Goal: Information Seeking & Learning: Learn about a topic

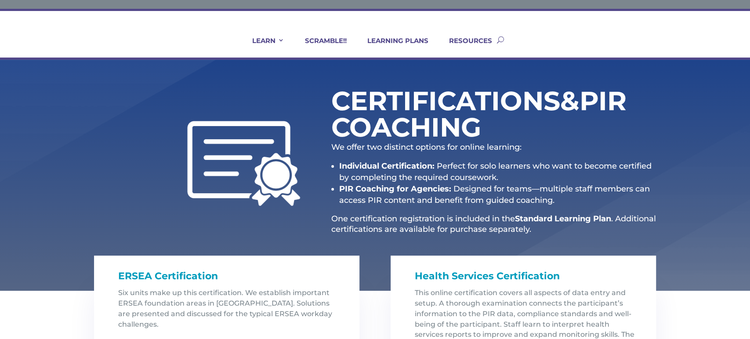
scroll to position [44, 0]
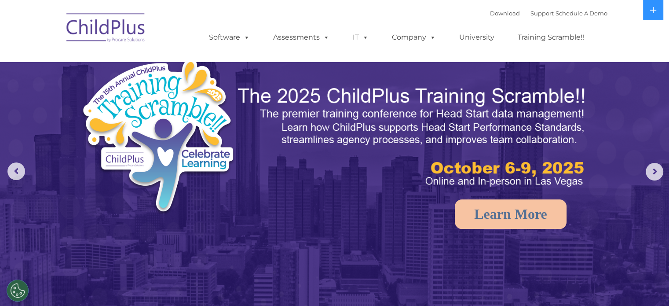
select select "MEDIUM"
click at [390, 121] on img at bounding box center [412, 136] width 352 height 105
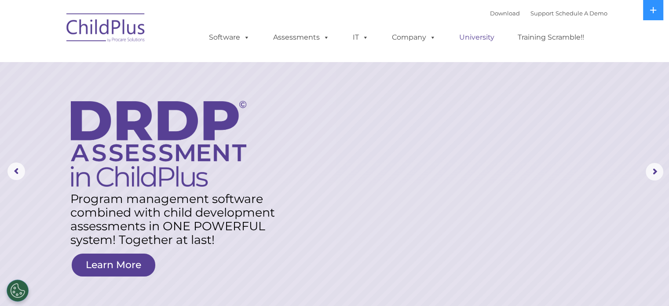
click at [478, 39] on link "University" at bounding box center [476, 38] width 53 height 18
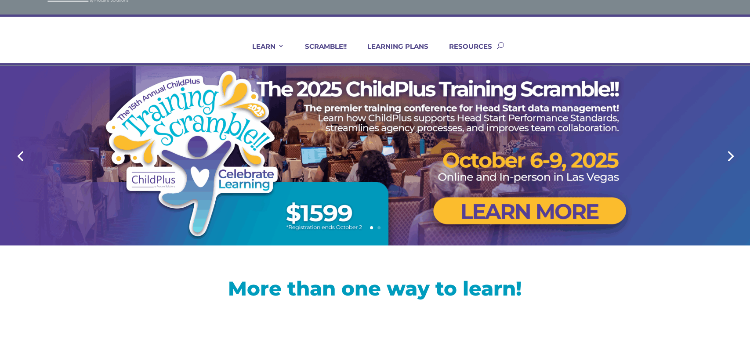
scroll to position [39, 0]
click at [399, 47] on link "LEARNING PLANS" at bounding box center [392, 52] width 72 height 21
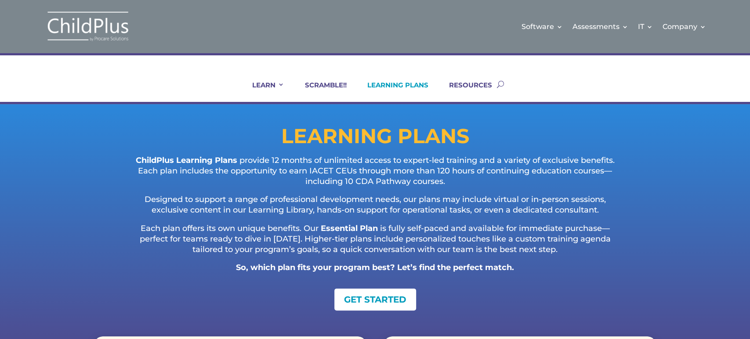
click at [60, 23] on img at bounding box center [88, 27] width 88 height 32
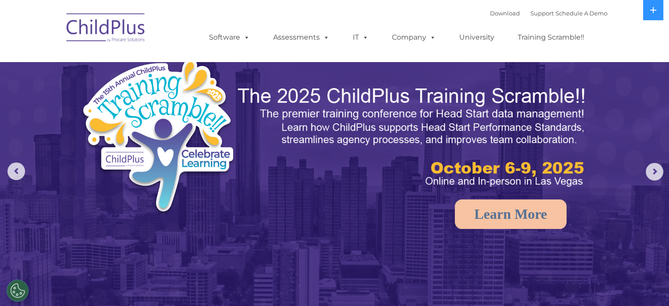
select select "MEDIUM"
click at [473, 38] on link "University" at bounding box center [476, 38] width 53 height 18
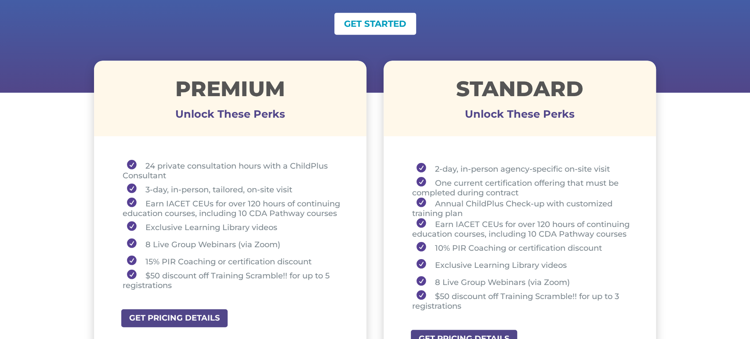
scroll to position [276, 0]
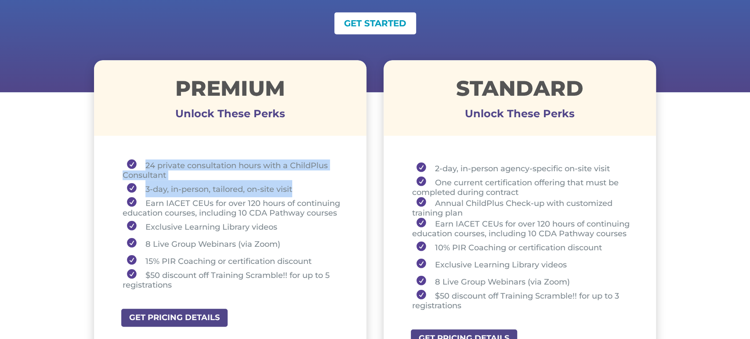
drag, startPoint x: 143, startPoint y: 163, endPoint x: 293, endPoint y: 189, distance: 151.8
click at [293, 189] on ul "24 private consultation hours with a ChildPlus Consultant 3-day, in-person, tai…" at bounding box center [230, 229] width 229 height 138
click at [172, 170] on li "24 private consultation hours with a ChildPlus Consultant" at bounding box center [234, 170] width 222 height 21
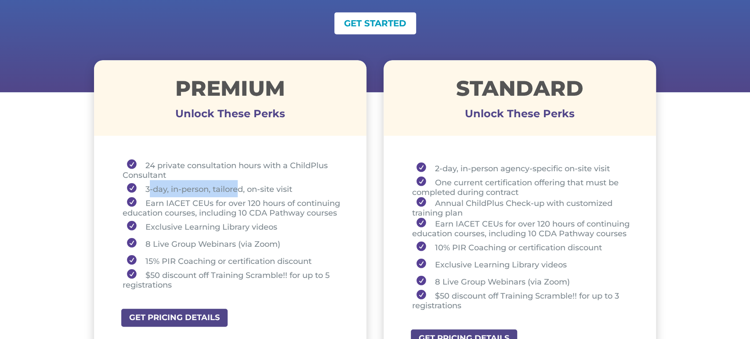
drag, startPoint x: 148, startPoint y: 189, endPoint x: 239, endPoint y: 190, distance: 90.6
click at [239, 190] on li "3-day, in-person, tailored, on-site visit" at bounding box center [234, 188] width 222 height 17
click at [268, 190] on li "3-day, in-person, tailored, on-site visit" at bounding box center [234, 188] width 222 height 17
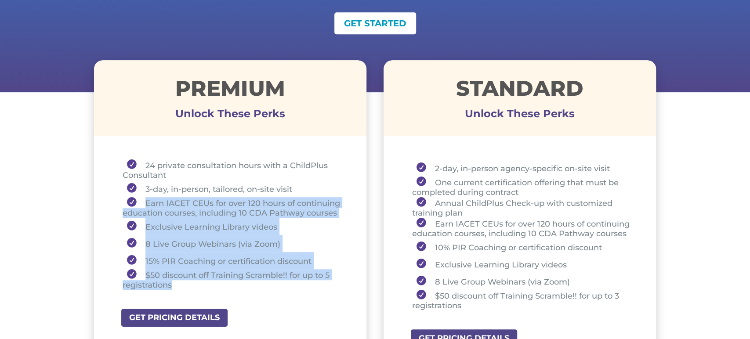
drag, startPoint x: 140, startPoint y: 205, endPoint x: 176, endPoint y: 290, distance: 92.4
click at [176, 291] on ul "24 private consultation hours with a ChildPlus Consultant 3-day, in-person, tai…" at bounding box center [230, 229] width 229 height 138
click at [229, 239] on li "8 Live Group Webinars (via Zoom)" at bounding box center [234, 243] width 222 height 17
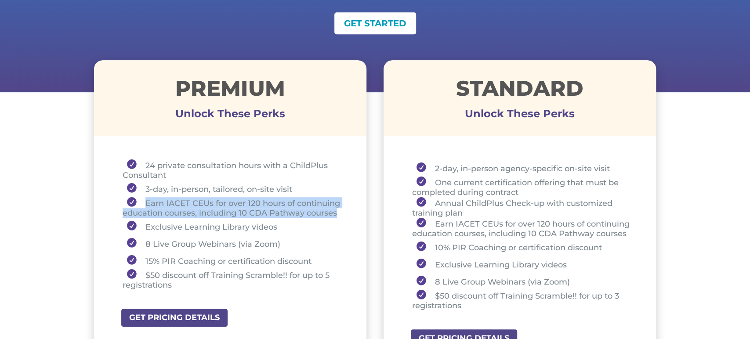
drag, startPoint x: 146, startPoint y: 202, endPoint x: 338, endPoint y: 215, distance: 193.4
click at [338, 215] on li "Earn IACET CEUs for over 120 hours of continuing education courses, including 1…" at bounding box center [234, 207] width 222 height 21
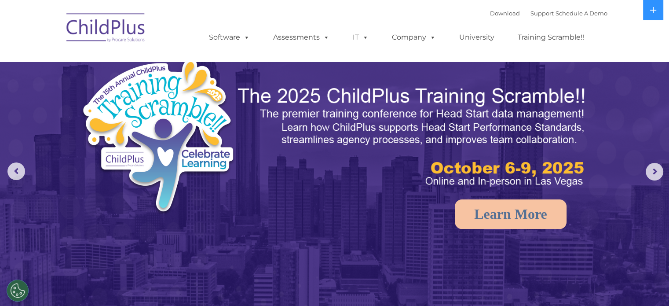
select select "MEDIUM"
click at [483, 37] on link "University" at bounding box center [476, 38] width 53 height 18
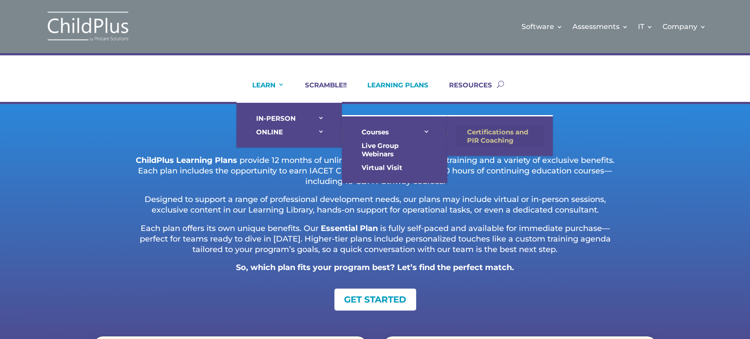
click at [495, 135] on link "Certifications and PIR Coaching" at bounding box center [500, 136] width 88 height 22
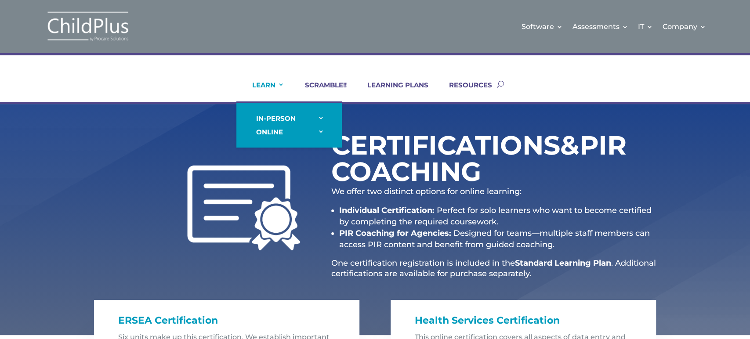
click at [259, 81] on link "LEARN" at bounding box center [262, 91] width 43 height 21
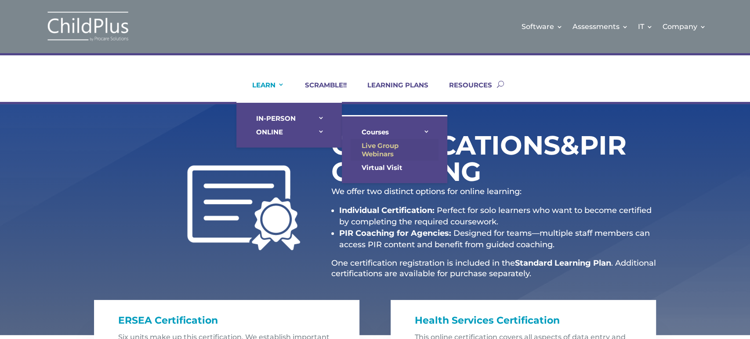
click at [376, 146] on link "Live Group Webinars" at bounding box center [395, 150] width 88 height 22
click at [391, 166] on link "Virtual Visit" at bounding box center [395, 168] width 88 height 14
